Goal: Task Accomplishment & Management: Complete application form

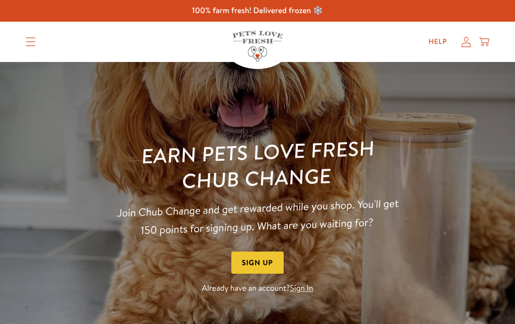
click at [433, 42] on link "Help" at bounding box center [438, 42] width 35 height 20
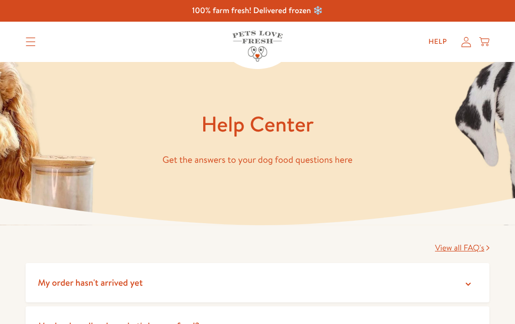
click at [489, 263] on summary "My order hasn't arrived yet" at bounding box center [258, 283] width 464 height 40
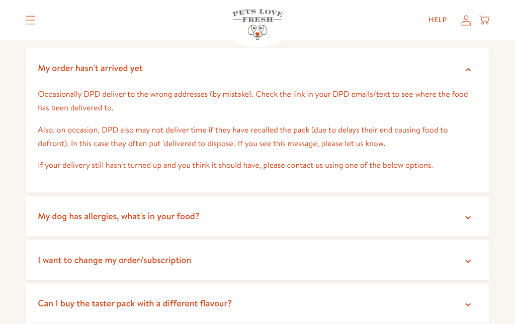
scroll to position [213, 0]
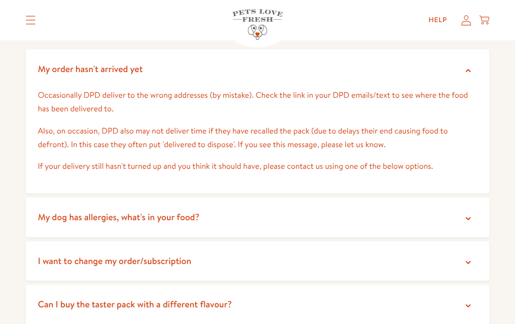
click at [463, 205] on summary "My dog has allergies, what's in your food?" at bounding box center [258, 217] width 464 height 40
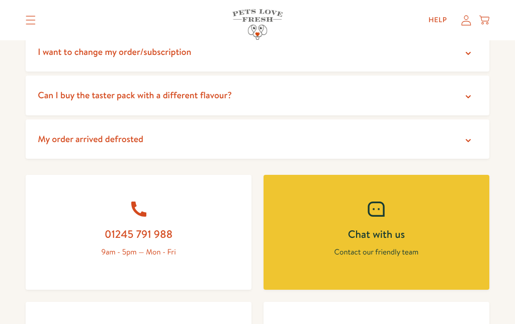
scroll to position [514, 0]
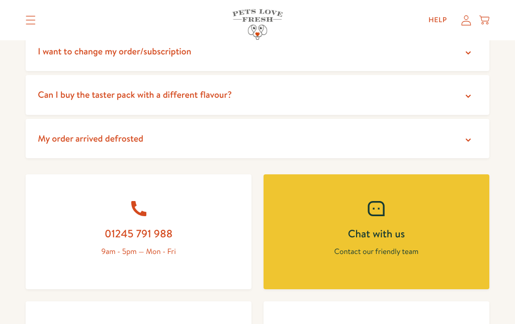
click at [468, 216] on link "Chat with us Contact our friendly team" at bounding box center [377, 231] width 226 height 115
click at [473, 204] on link "Chat with us Contact our friendly team" at bounding box center [377, 231] width 226 height 115
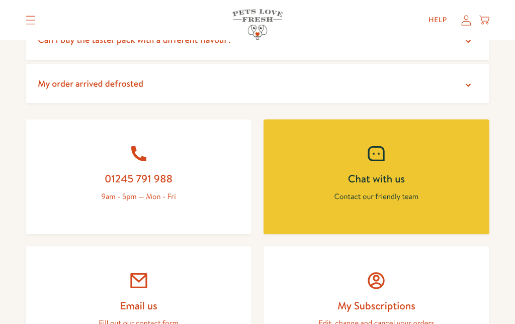
scroll to position [569, 0]
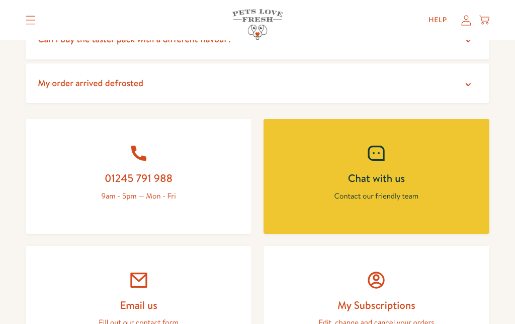
click at [213, 300] on h2 "Email us" at bounding box center [139, 305] width 178 height 14
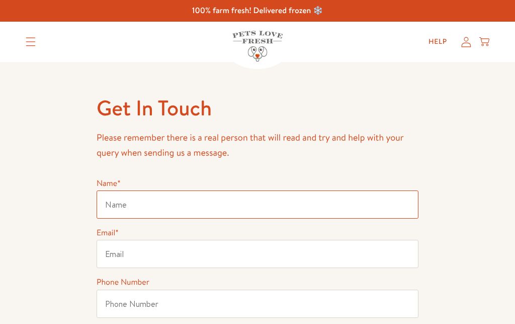
click at [254, 199] on input "Name *" at bounding box center [258, 204] width 322 height 28
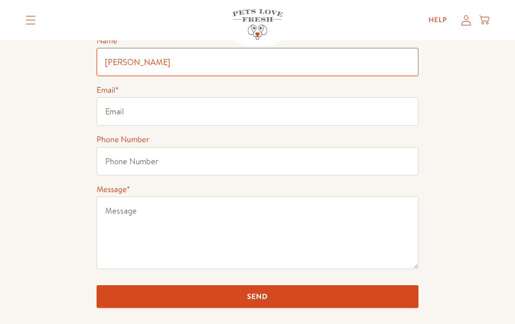
click at [224, 64] on input "Derrick d" at bounding box center [258, 62] width 322 height 28
click at [258, 297] on input "Send" at bounding box center [258, 296] width 322 height 23
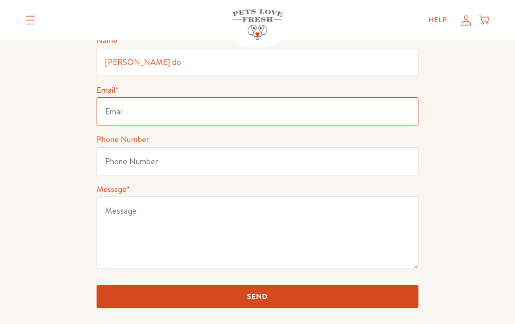
click at [258, 297] on input "Send" at bounding box center [258, 296] width 322 height 23
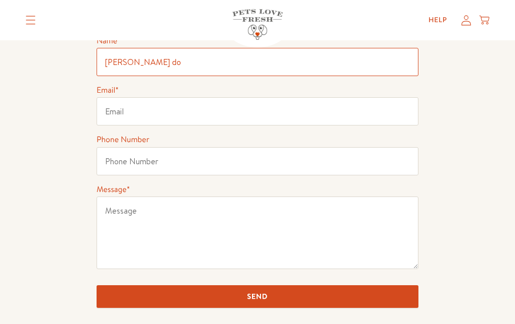
click at [174, 55] on input "Derrick do" at bounding box center [258, 62] width 322 height 28
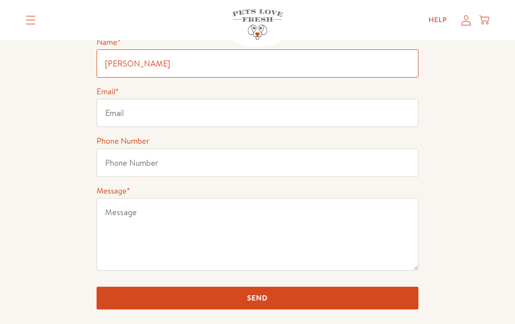
scroll to position [139, 0]
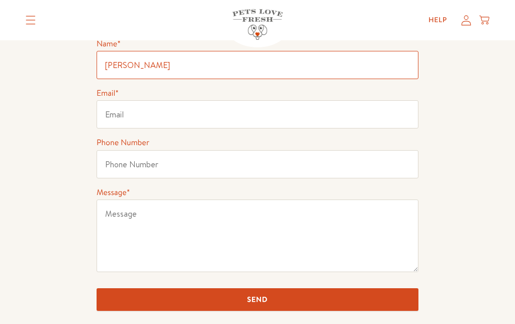
type input "Derrick Stout"
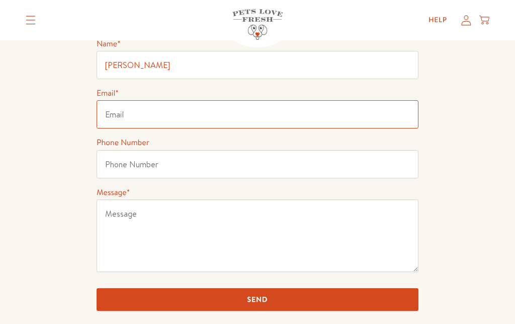
click at [247, 124] on input "Email *" at bounding box center [258, 114] width 322 height 28
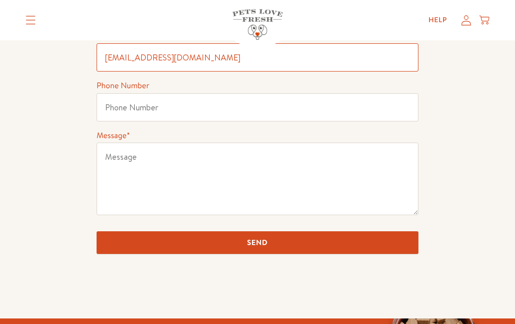
scroll to position [195, 0]
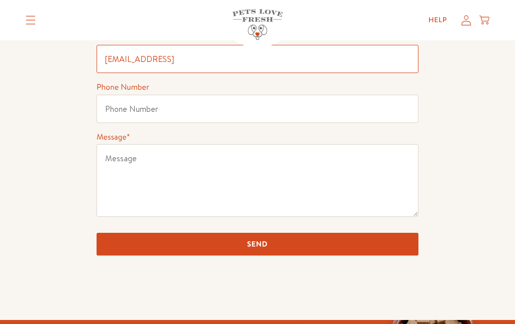
type input "derekstout883@gmoil.comp"
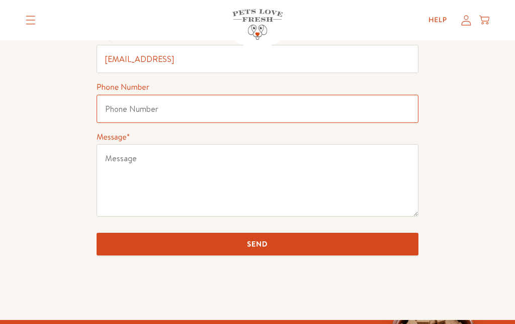
click at [203, 106] on input "Phone Number" at bounding box center [258, 109] width 322 height 28
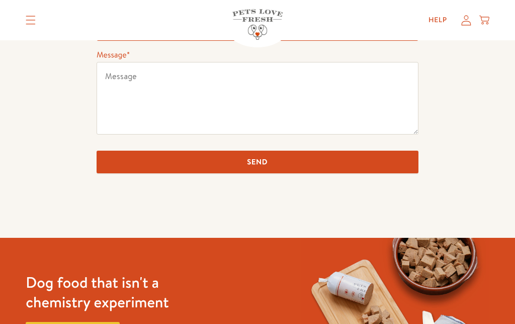
scroll to position [288, 0]
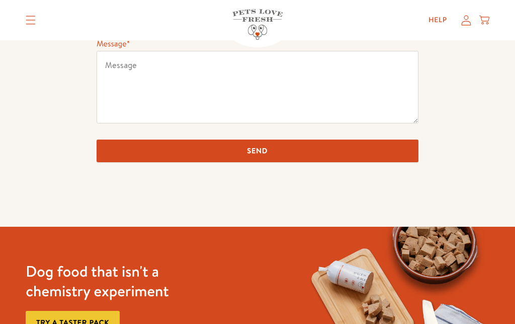
type input "07701932544"
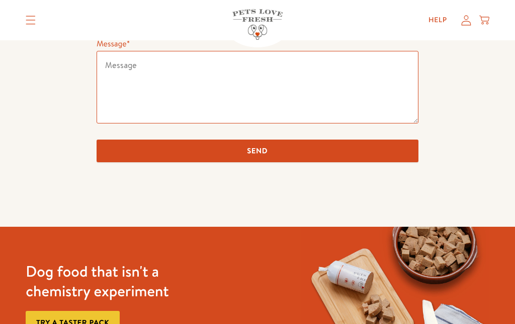
click at [188, 86] on textarea "Message *" at bounding box center [258, 87] width 322 height 72
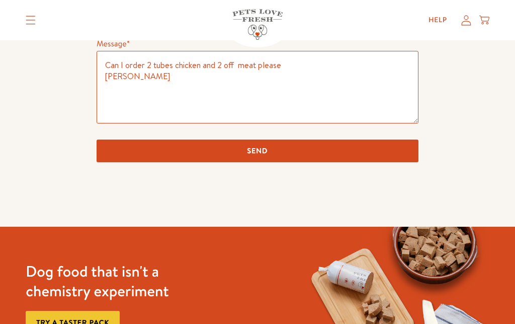
type textarea "Can I order 2 tubes chicken and 2 off meat please D Stout"
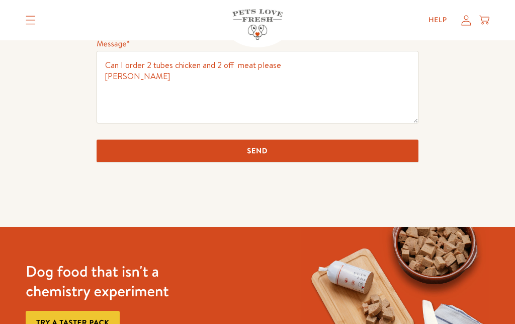
click at [271, 149] on input "Send" at bounding box center [258, 150] width 322 height 23
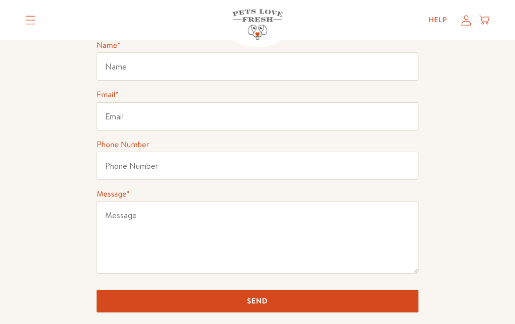
scroll to position [176, 0]
